Goal: Obtain resource: Obtain resource

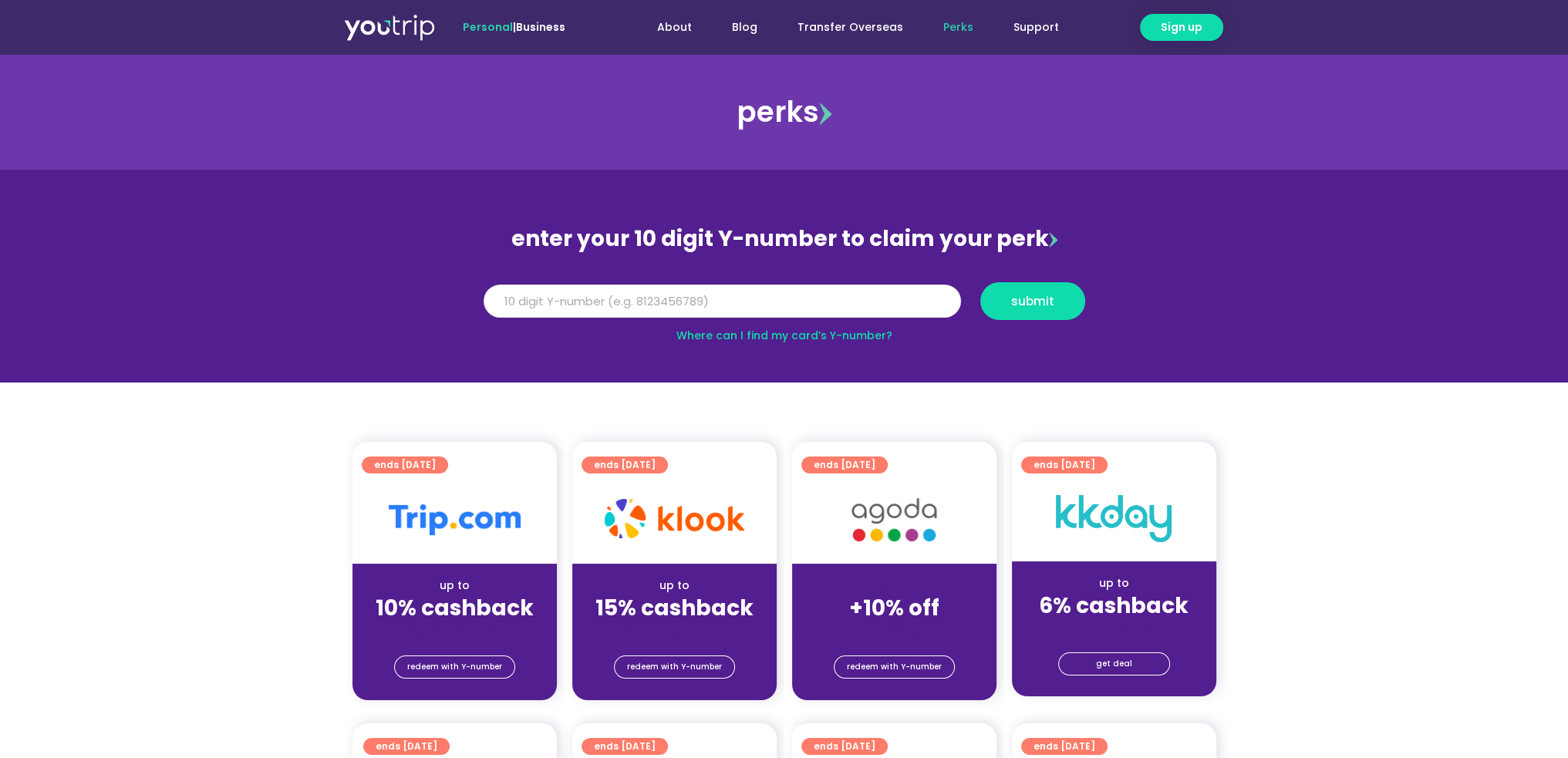
click at [527, 299] on input "Y Number" at bounding box center [722, 301] width 478 height 34
drag, startPoint x: 521, startPoint y: 299, endPoint x: 460, endPoint y: 351, distance: 80.2
click at [460, 351] on section "enter your 10 digit Y-number to claim your perk Y Number submit Where can I fin…" at bounding box center [784, 276] width 1568 height 213
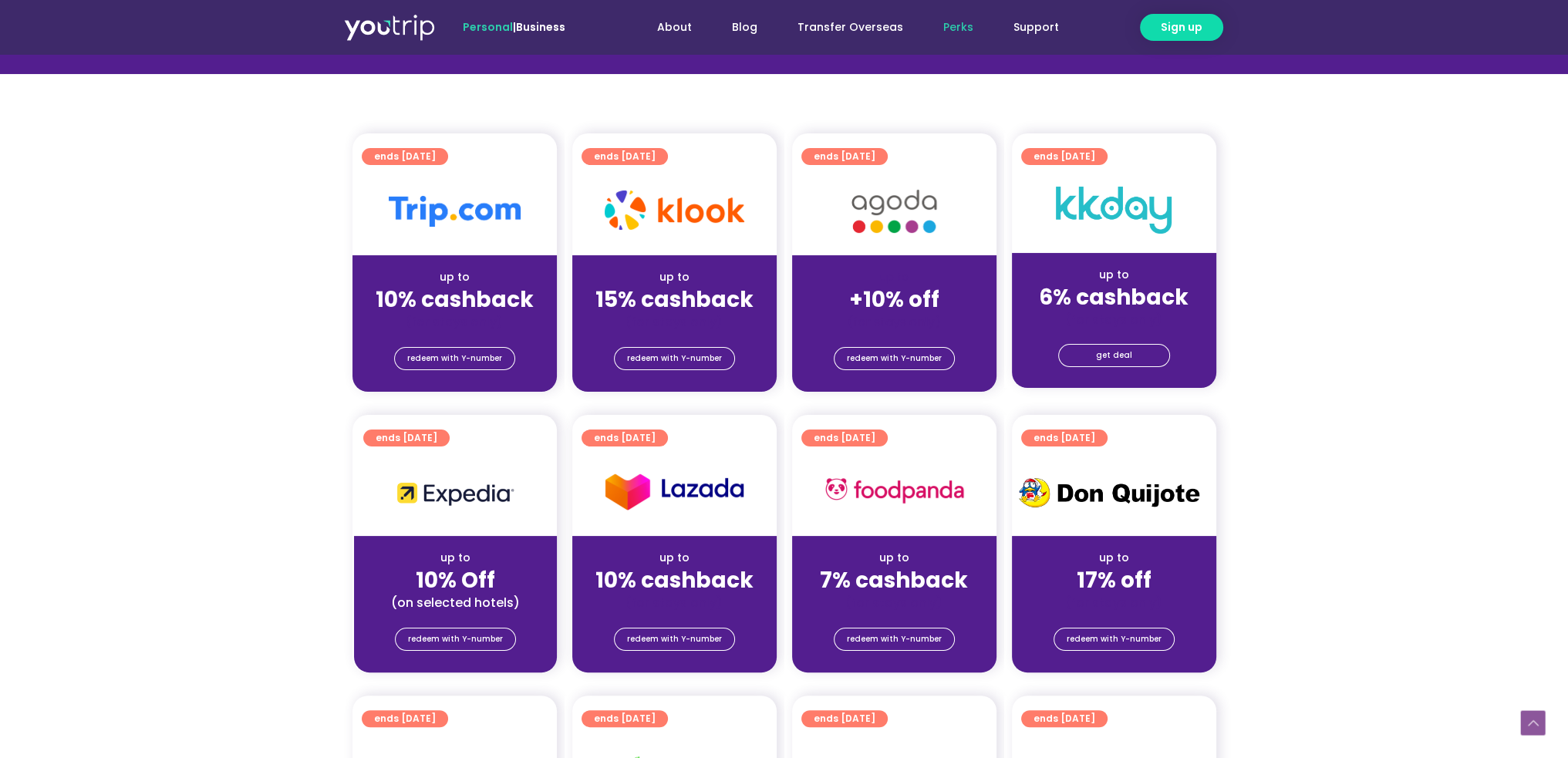
scroll to position [231, 0]
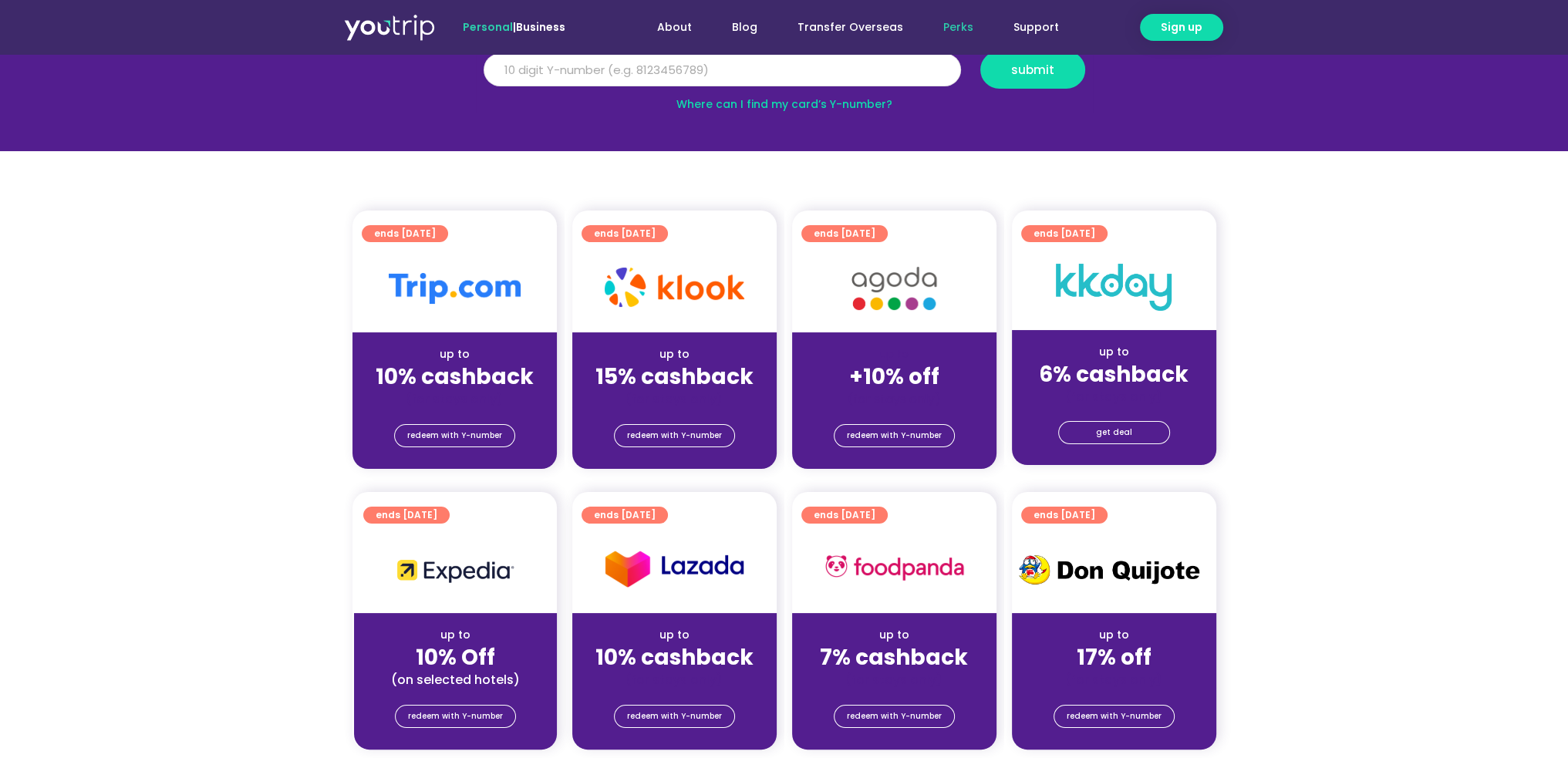
click at [614, 72] on input "Y Number" at bounding box center [722, 70] width 478 height 34
type input "8164921336"
click at [1028, 69] on span "submit" at bounding box center [1033, 69] width 43 height 12
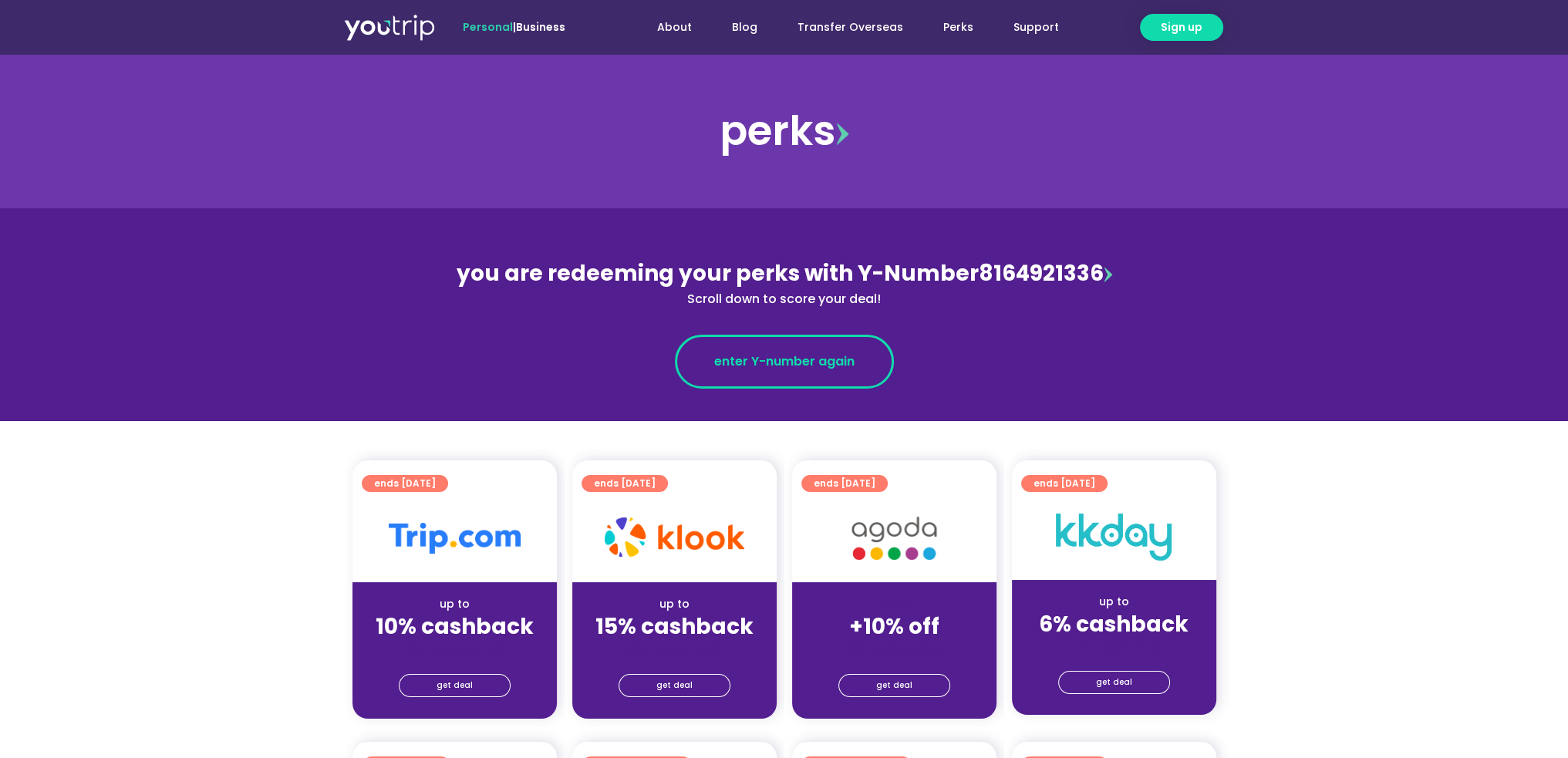
click at [734, 357] on span "enter Y-number again" at bounding box center [784, 361] width 140 height 18
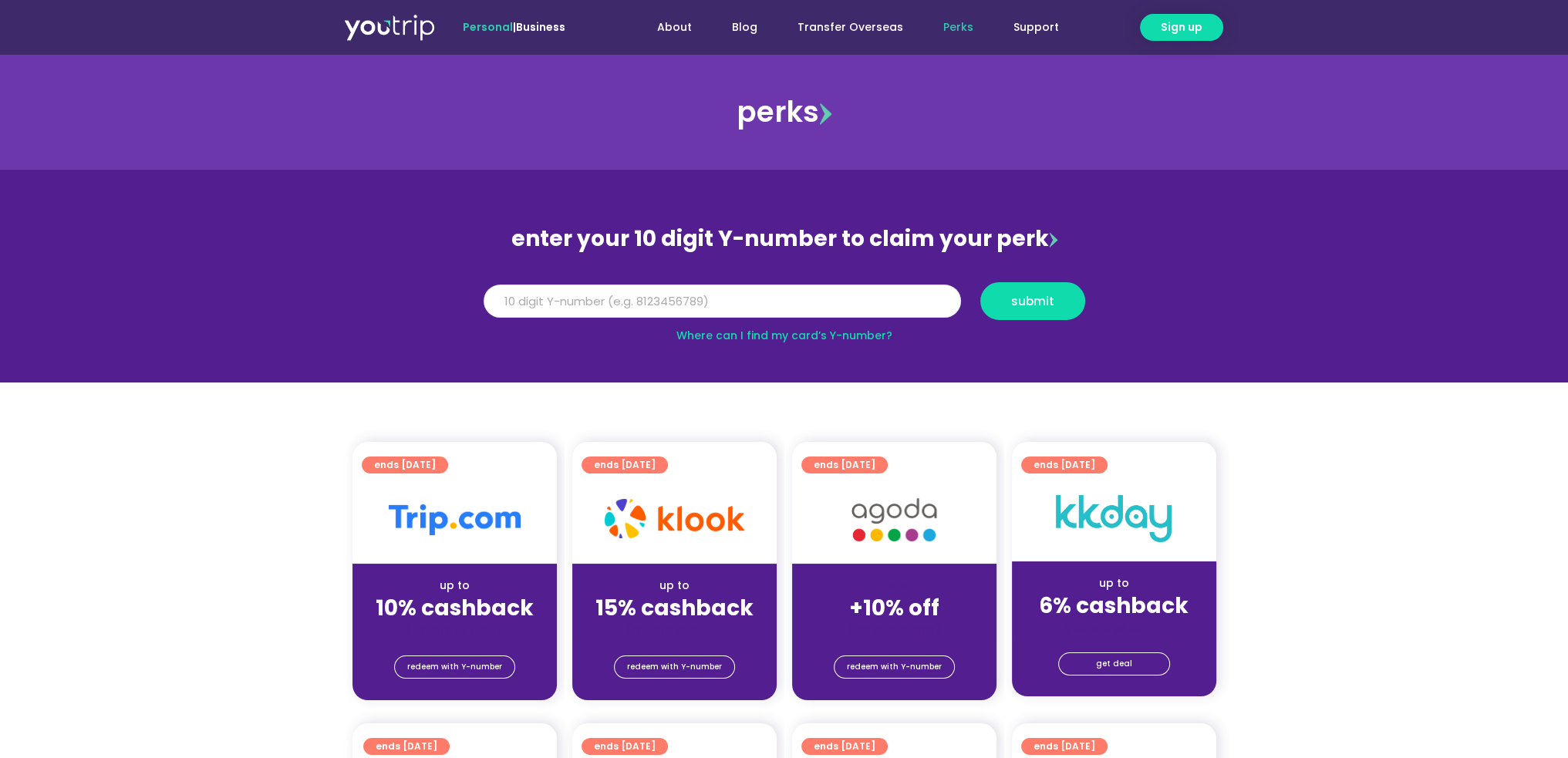
click at [546, 299] on input "Y Number" at bounding box center [722, 301] width 478 height 34
type input "8164921336"
click at [1030, 300] on span "submit" at bounding box center [1033, 301] width 43 height 12
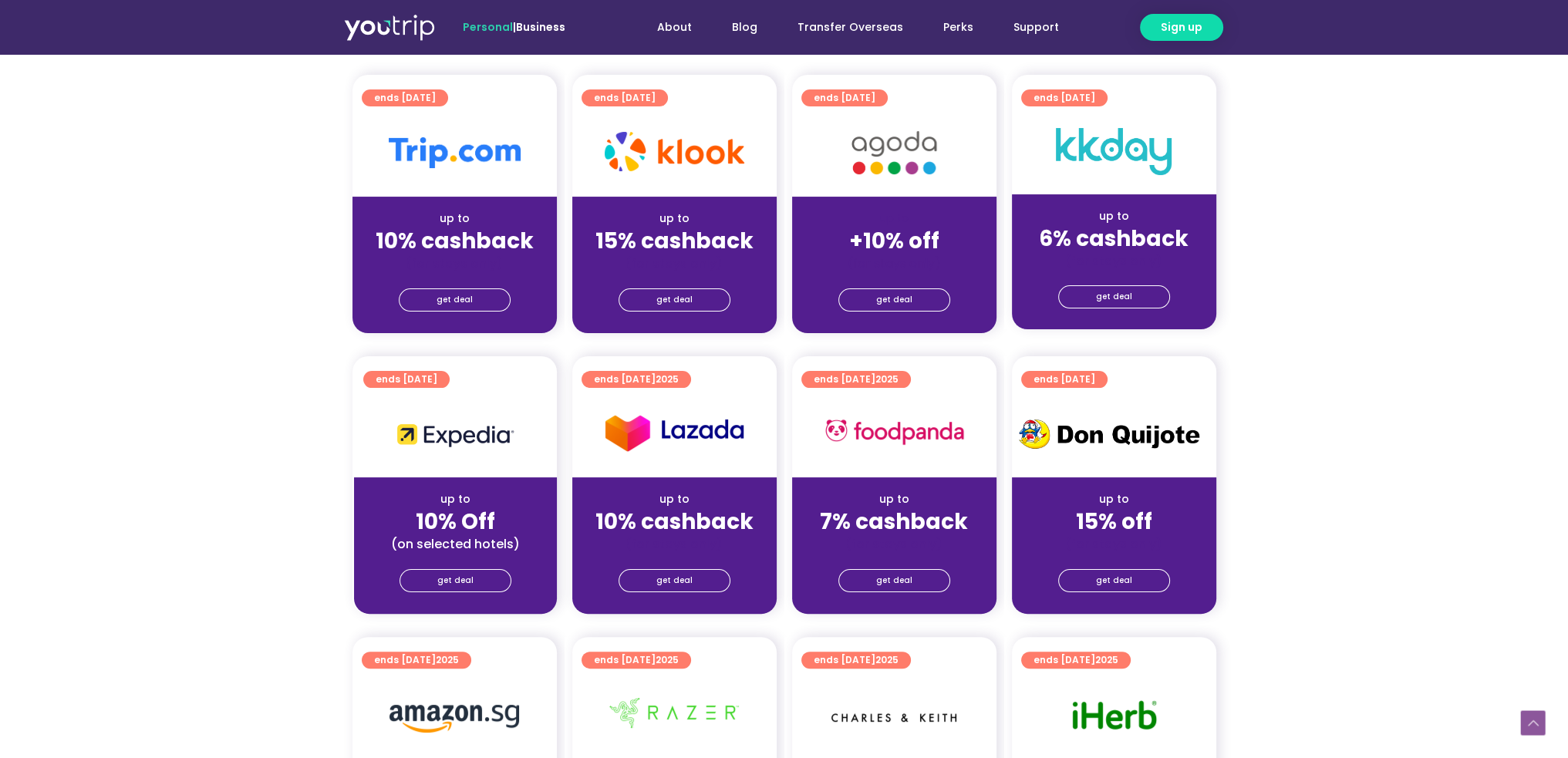
scroll to position [385, 0]
click at [896, 300] on span "get deal" at bounding box center [894, 299] width 36 height 21
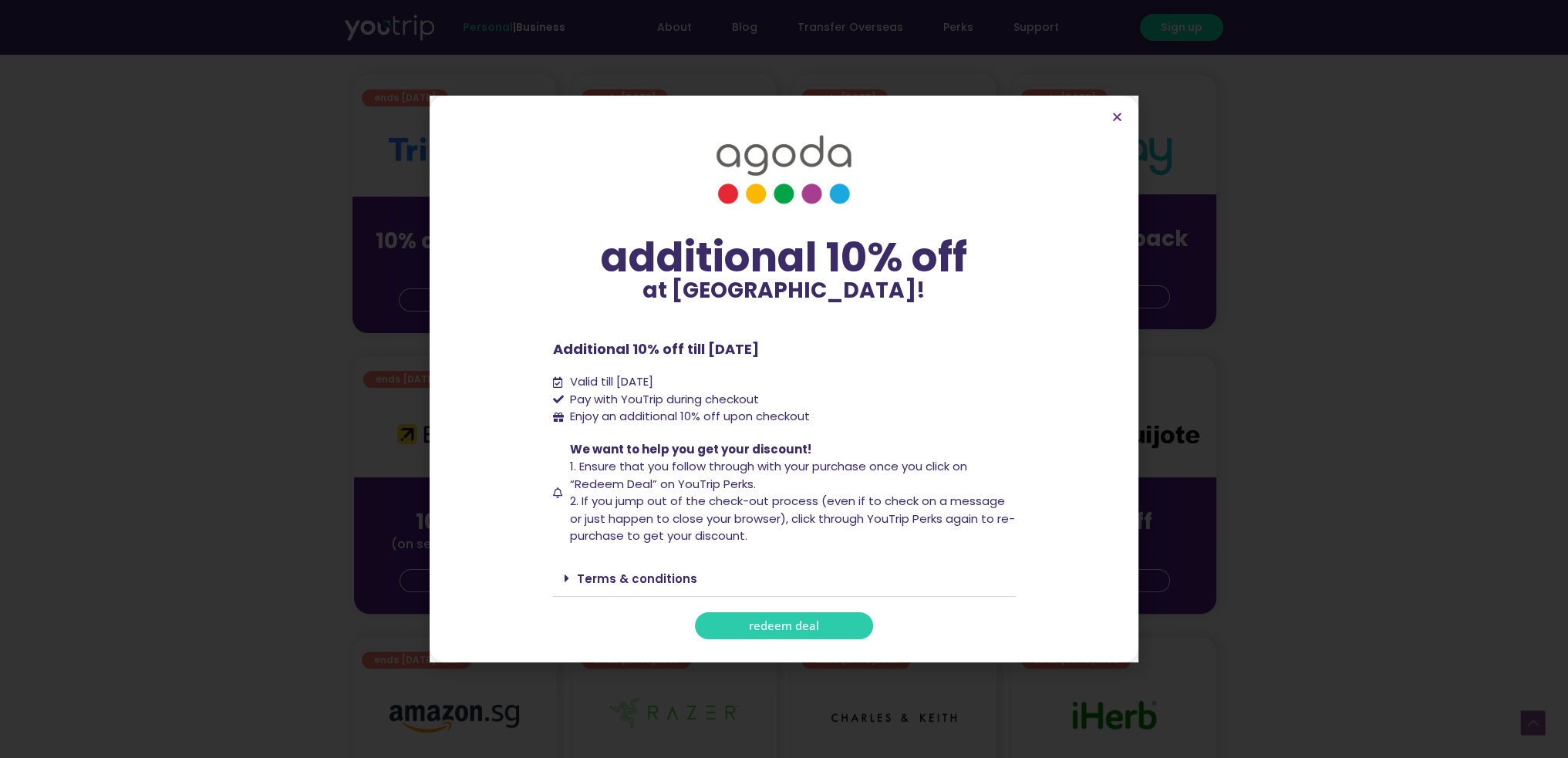
click at [773, 627] on span "redeem deal" at bounding box center [784, 626] width 70 height 12
